Goal: Information Seeking & Learning: Learn about a topic

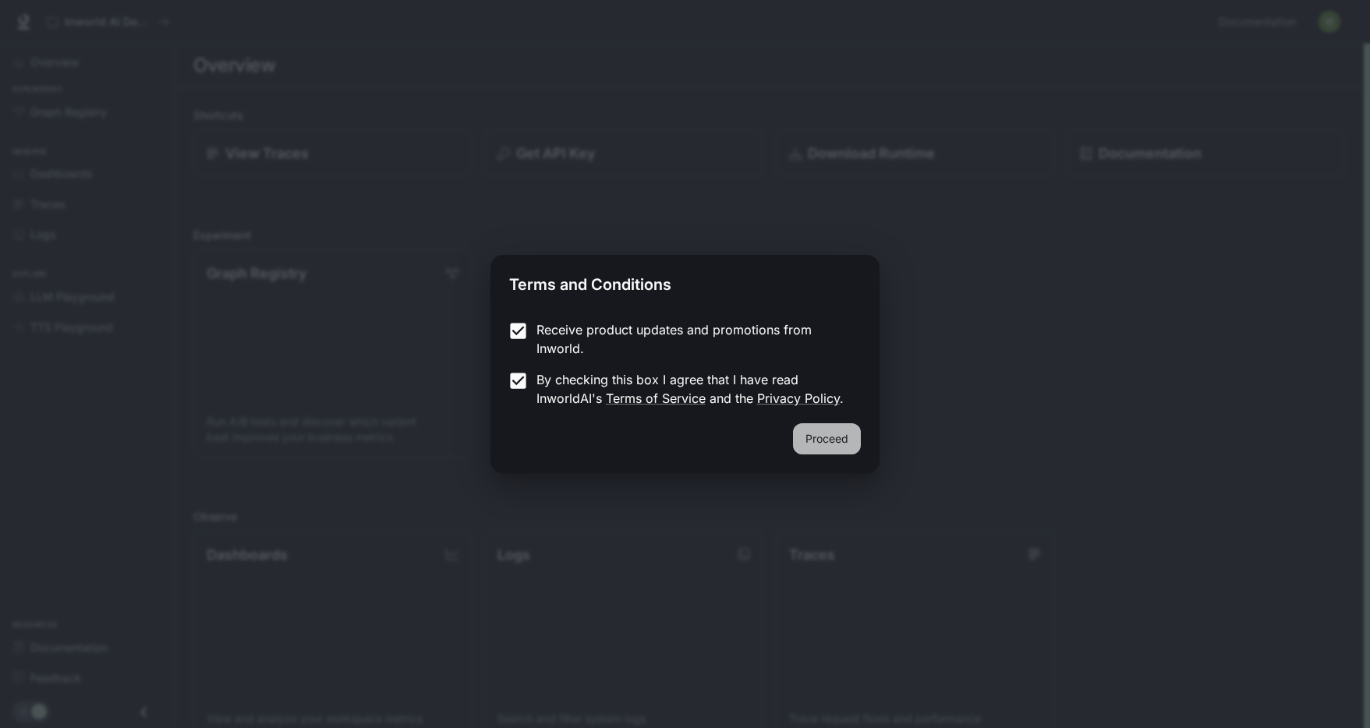
click at [807, 432] on button "Proceed" at bounding box center [827, 438] width 68 height 31
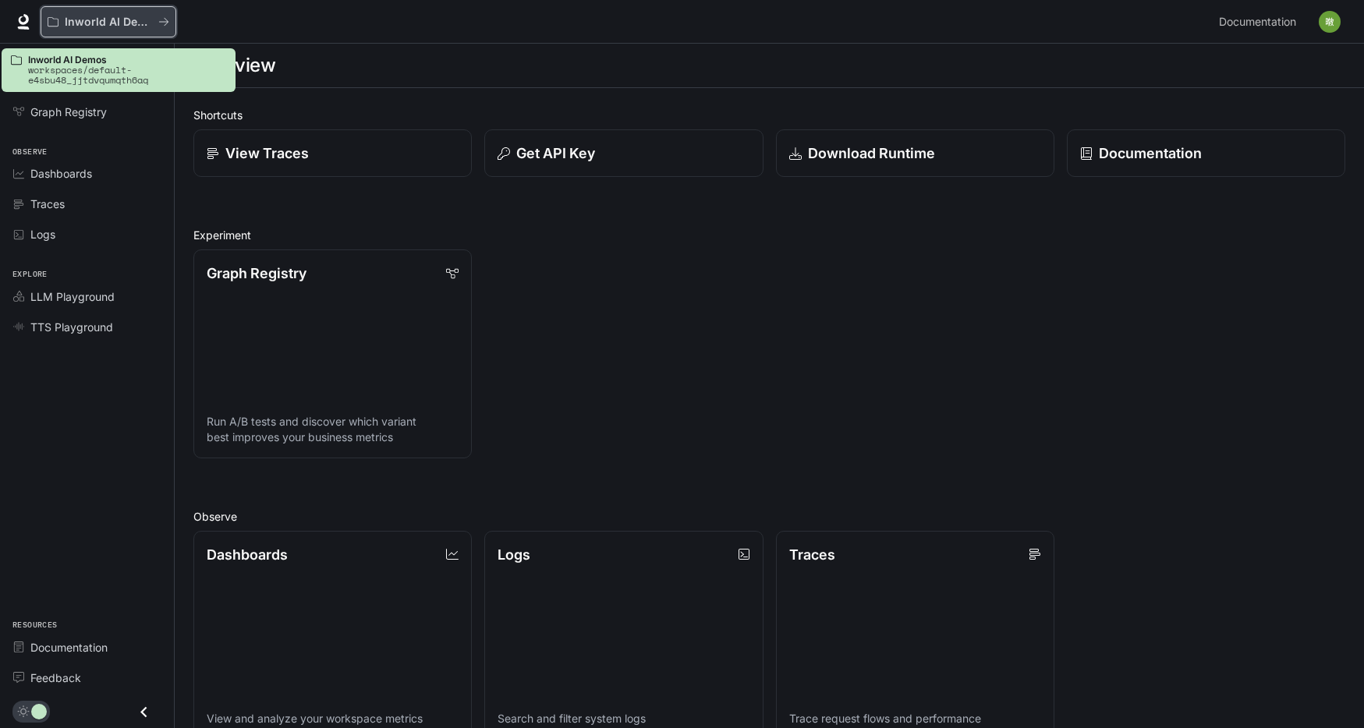
click at [168, 19] on icon "All workspaces" at bounding box center [163, 21] width 11 height 11
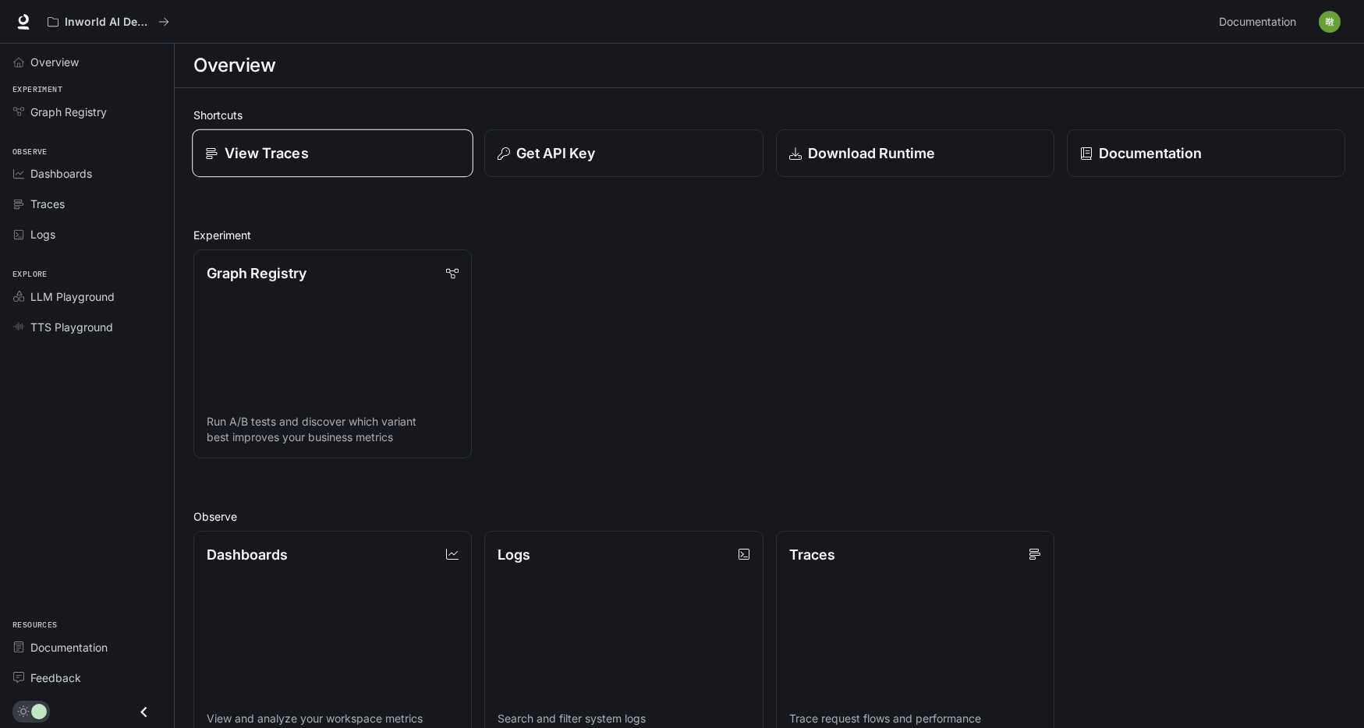
click at [327, 158] on div "View Traces" at bounding box center [332, 153] width 254 height 21
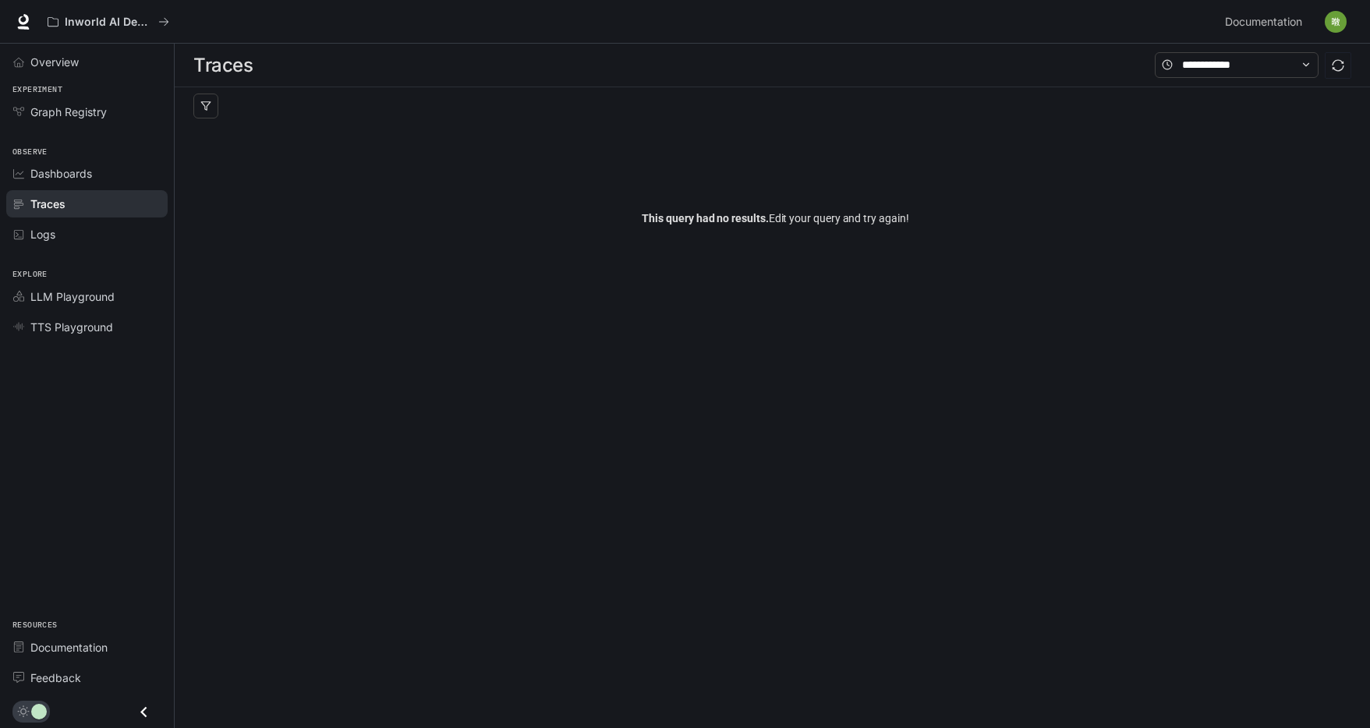
click at [777, 221] on span "This query had no results. Edit your query and try again!" at bounding box center [775, 218] width 267 height 17
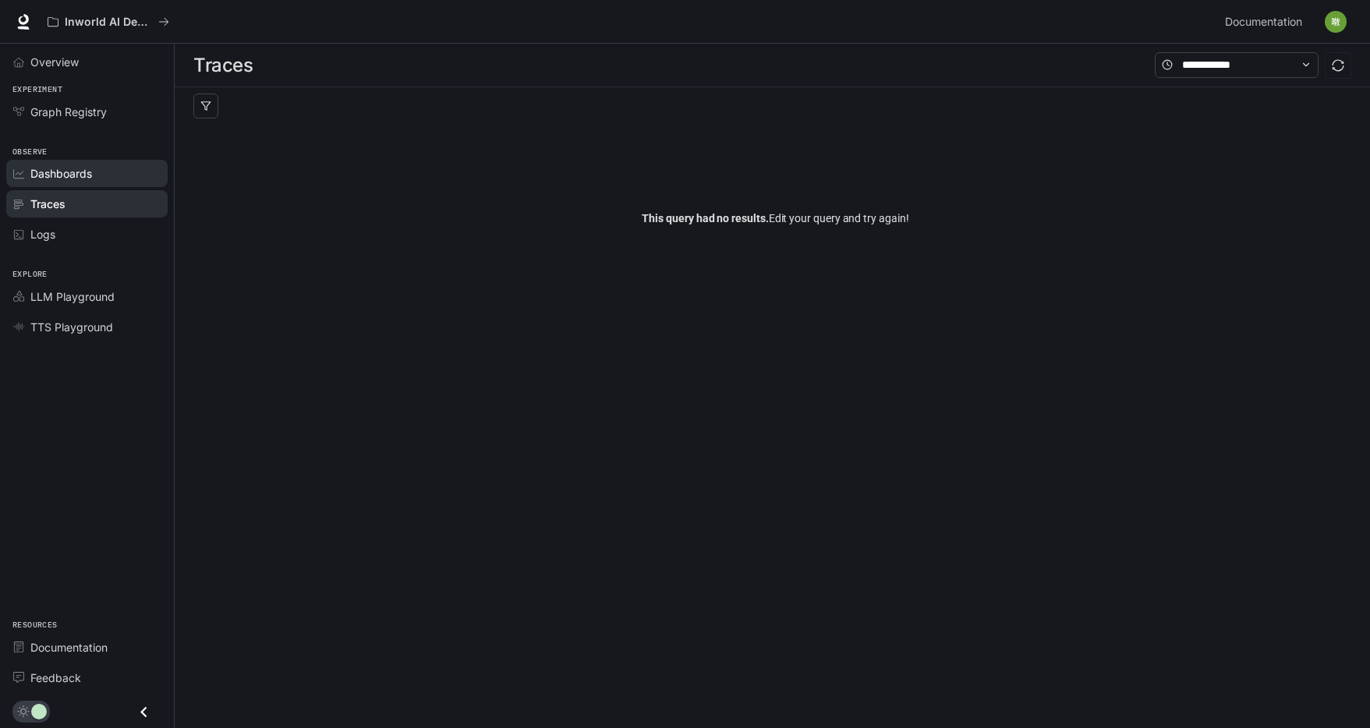
click at [83, 181] on span "Dashboards" at bounding box center [61, 173] width 62 height 16
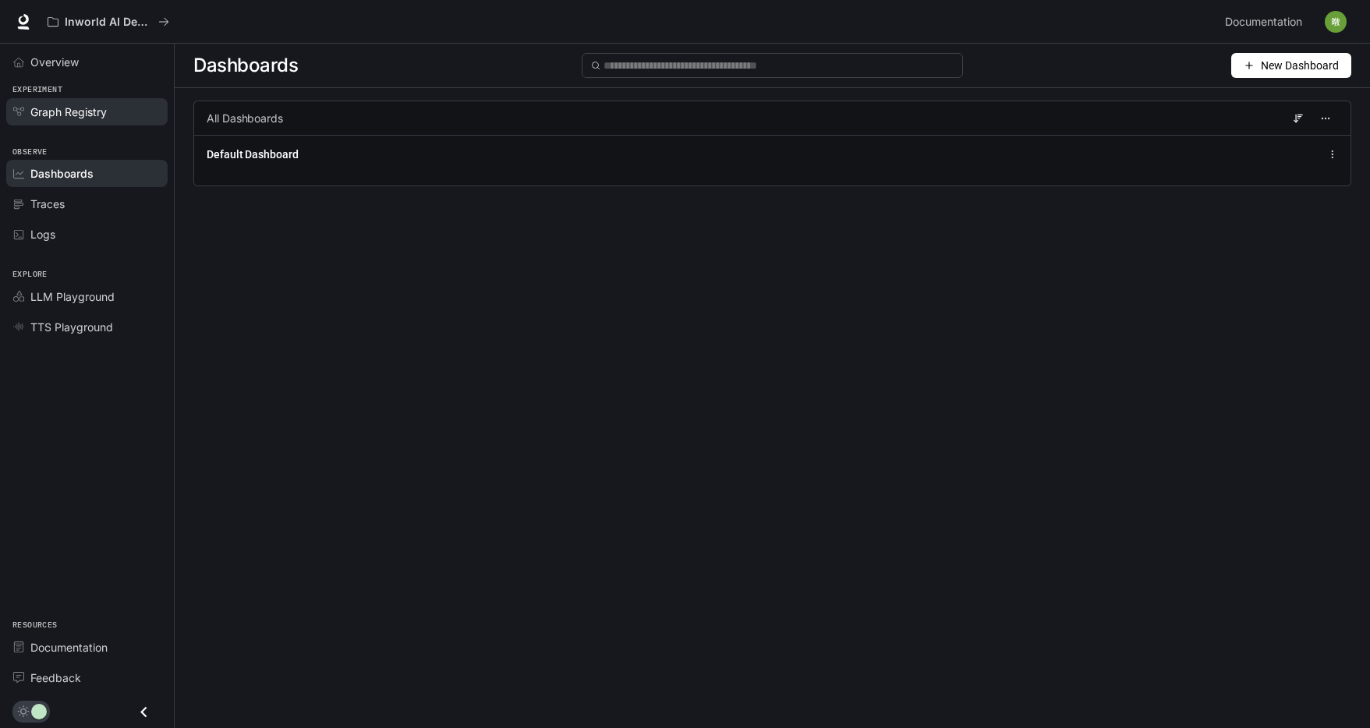
click at [108, 115] on div "Graph Registry" at bounding box center [95, 112] width 130 height 16
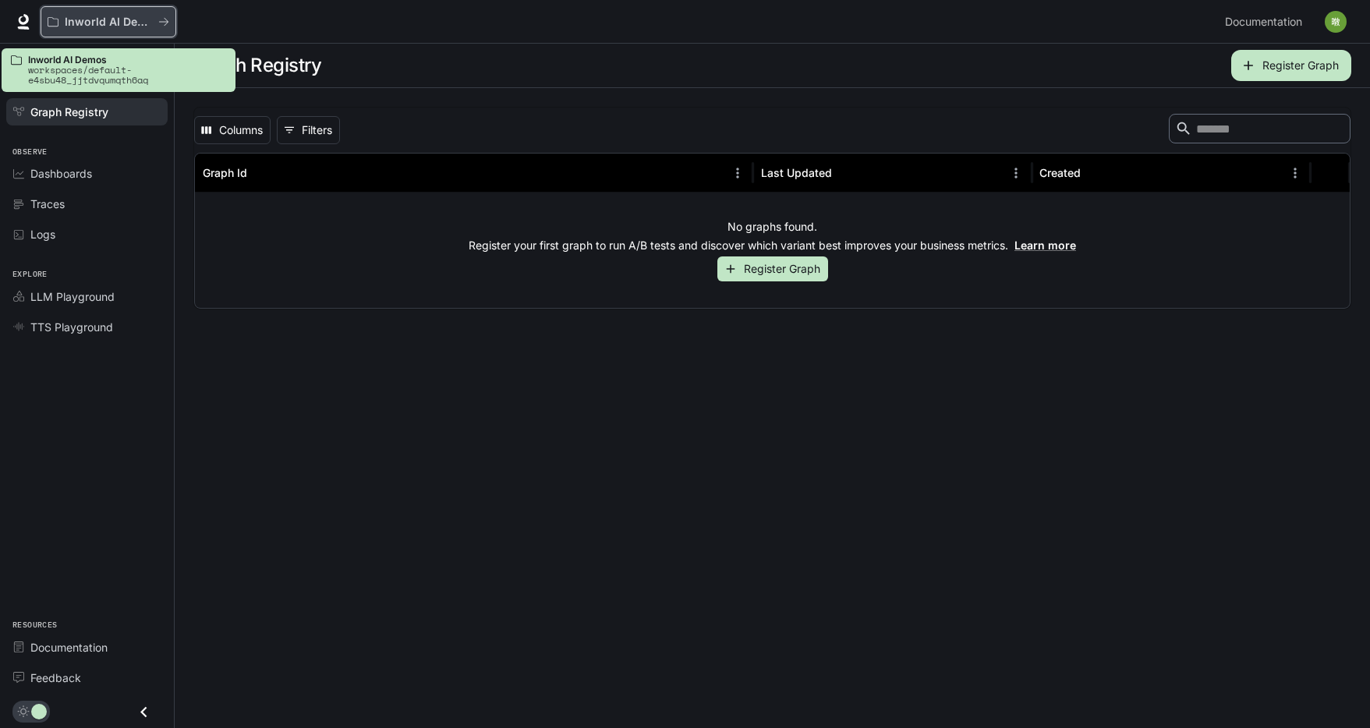
click at [120, 19] on p "Inworld AI Demos" at bounding box center [108, 22] width 87 height 13
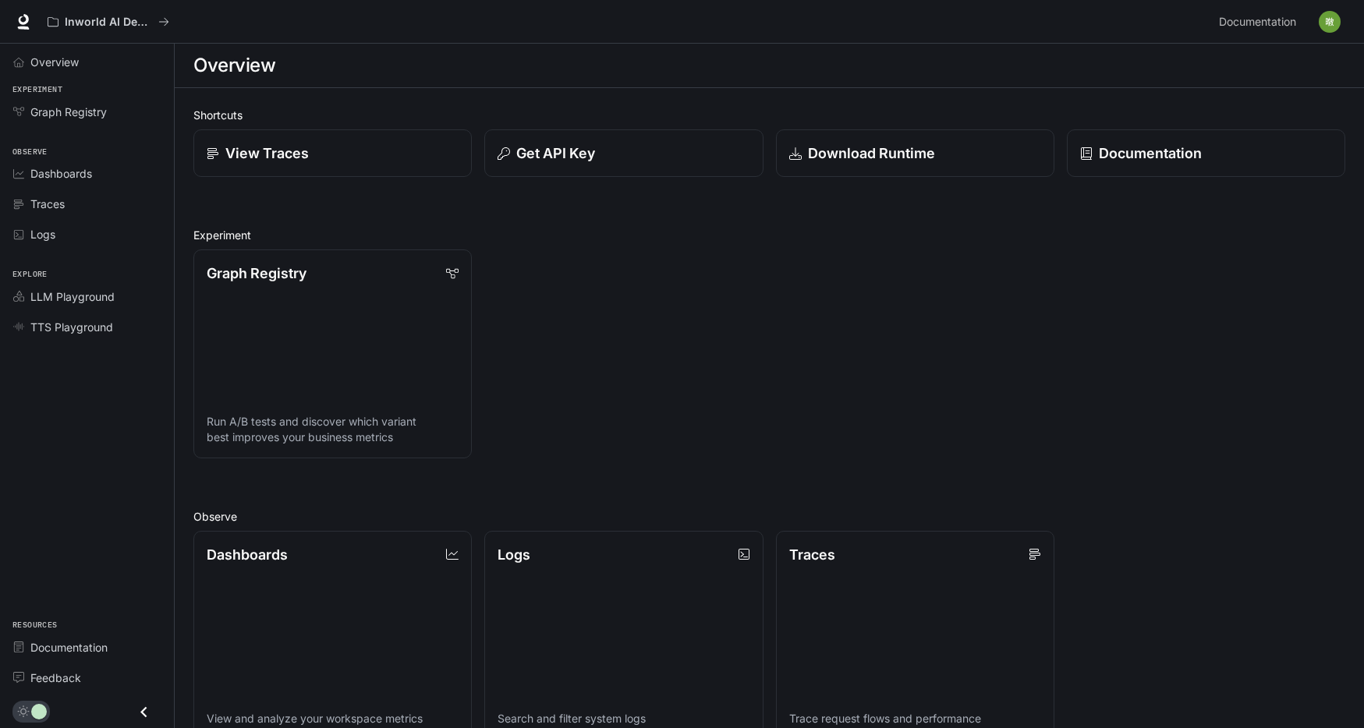
click at [595, 267] on div "Graph Registry Run A/B tests and discover which variant best improves your busi…" at bounding box center [763, 347] width 1164 height 221
click at [1101, 143] on p "Documentation" at bounding box center [1149, 153] width 104 height 21
